Goal: Navigation & Orientation: Find specific page/section

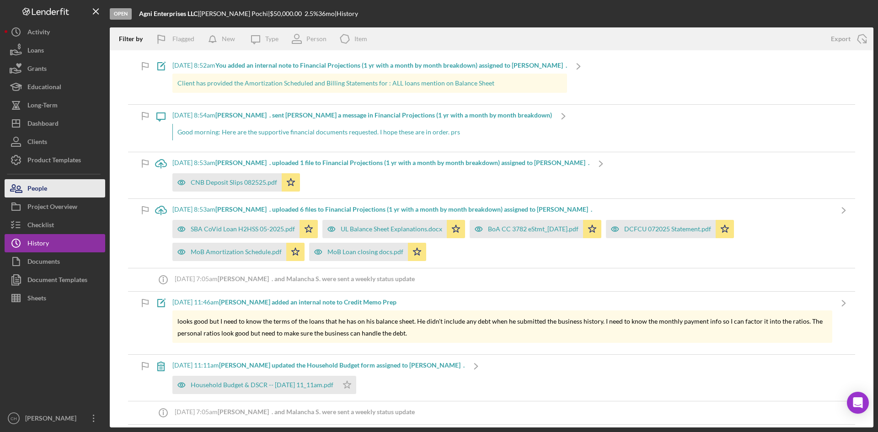
click at [43, 189] on div "People" at bounding box center [37, 189] width 20 height 21
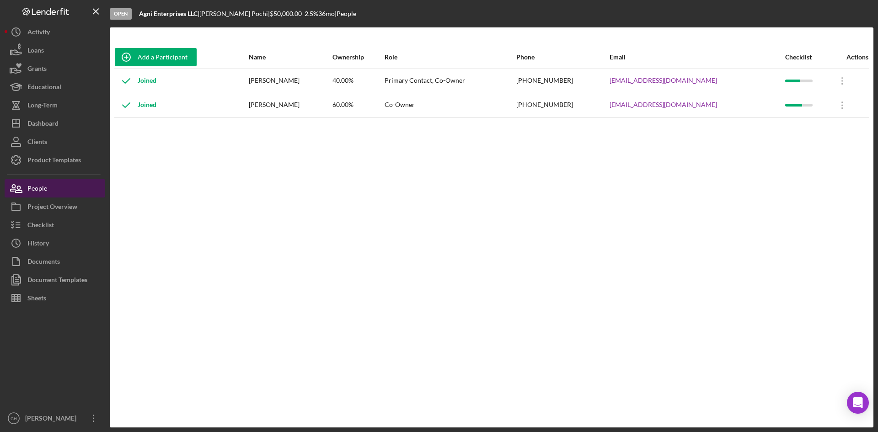
click at [43, 192] on div "People" at bounding box center [37, 189] width 20 height 21
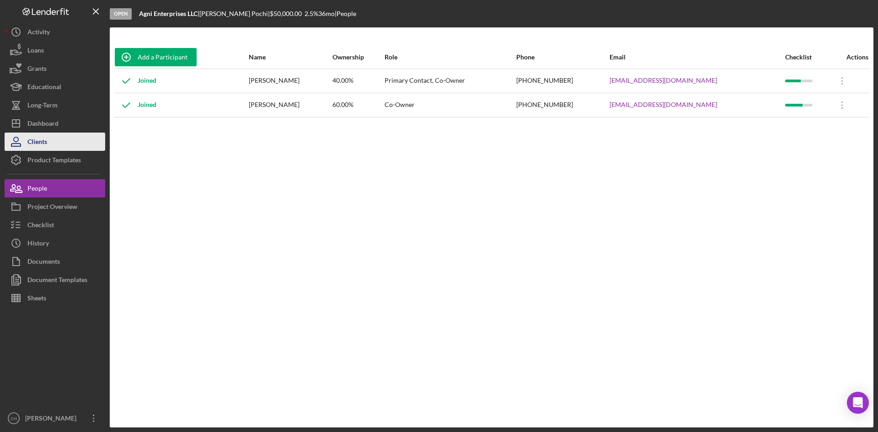
click at [45, 140] on div "Clients" at bounding box center [37, 143] width 20 height 21
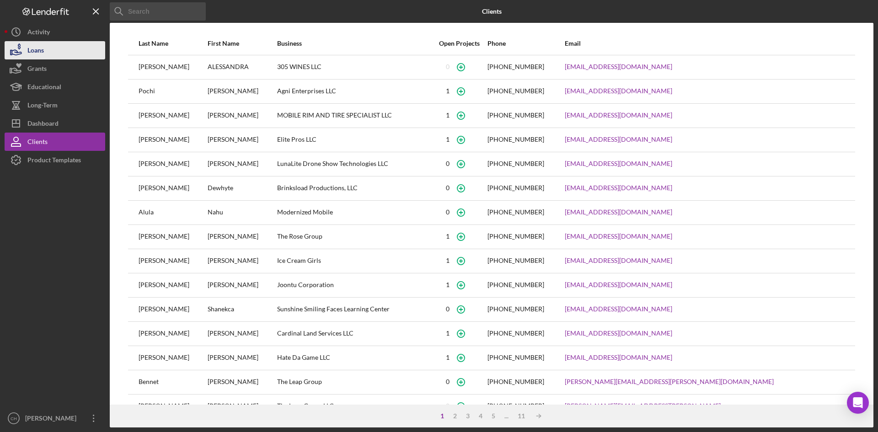
click at [68, 51] on button "Loans" at bounding box center [55, 50] width 101 height 18
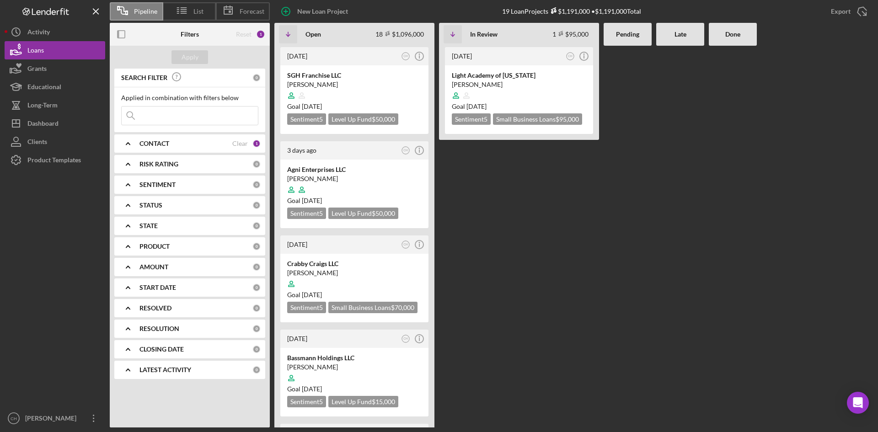
click at [173, 141] on div "CONTACT" at bounding box center [185, 143] width 93 height 7
